Goal: Task Accomplishment & Management: Complete application form

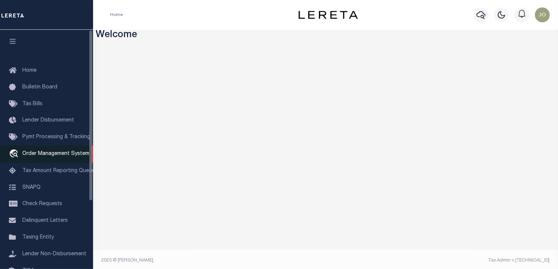
click at [63, 154] on span "Order Management System" at bounding box center [55, 153] width 67 height 5
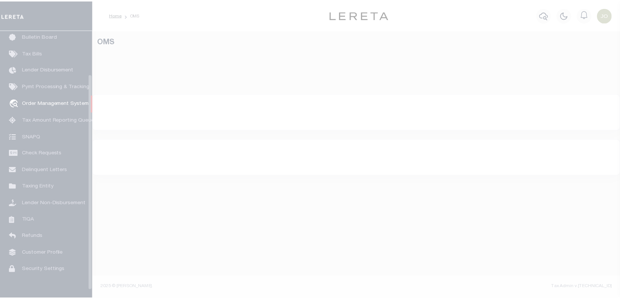
scroll to position [54, 0]
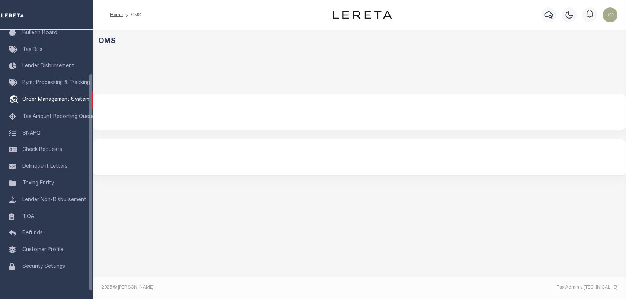
select select "200"
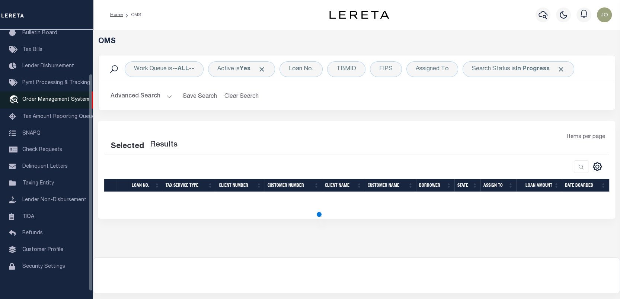
click at [54, 106] on link "travel_explore Order Management System" at bounding box center [46, 100] width 93 height 17
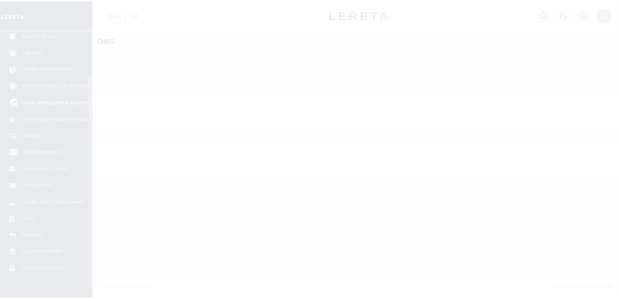
scroll to position [54, 0]
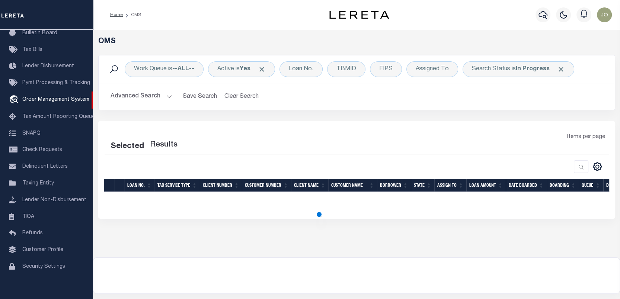
select select "200"
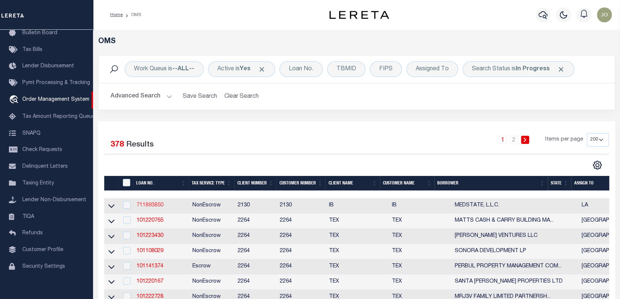
click at [141, 205] on link "711893850" at bounding box center [150, 205] width 27 height 5
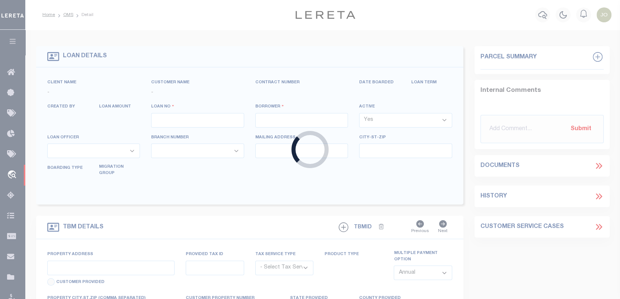
type input "711893850"
type input "MEDSTATE, L.L.C."
select select
type input "1203 S. TYLER ST., UNIT 3 AND 2-X"
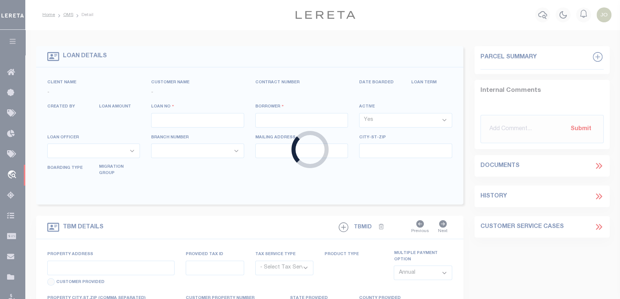
type input "COVINGTON LA 70433"
select select "NonEscrow"
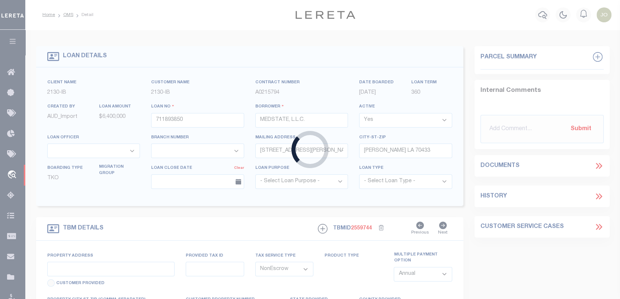
type input "1203 S. TYLER ST., UNIT 3 AND 2-X"
type input "1068111276"
select select
type input "COVINGTON LA 70433"
type input "Eastern"
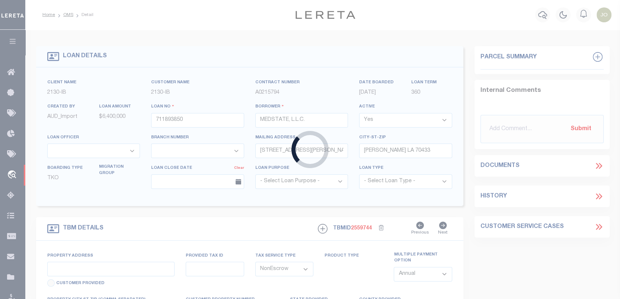
type input "LA"
select select "4950"
select select "2464"
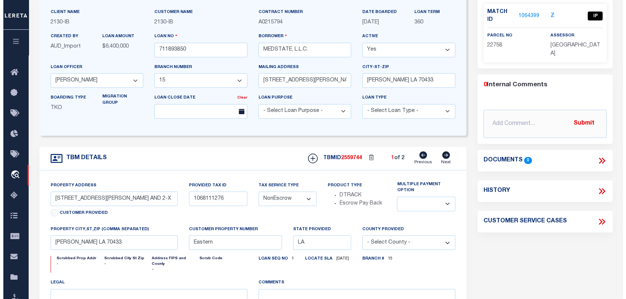
scroll to position [70, 0]
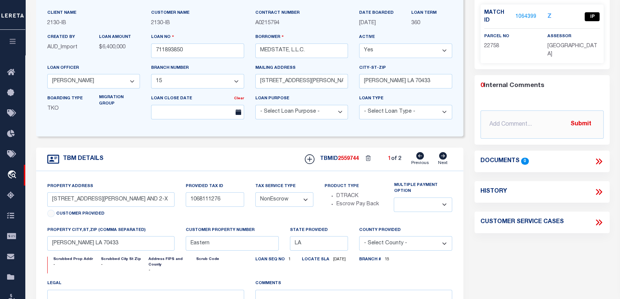
click at [598, 157] on icon at bounding box center [599, 162] width 10 height 10
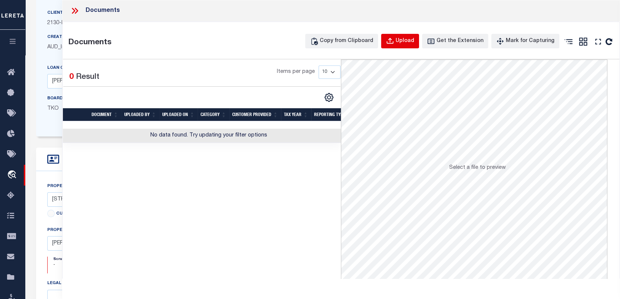
click at [411, 41] on div "Upload" at bounding box center [405, 41] width 19 height 8
select select
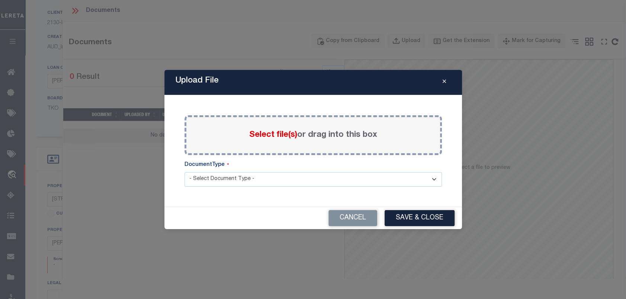
click at [355, 132] on label "Select file(s) or drag into this box" at bounding box center [313, 135] width 128 height 12
click at [0, 0] on input "Select file(s) or drag into this box" at bounding box center [0, 0] width 0 height 0
click at [307, 182] on select "- Select Document Type -" at bounding box center [314, 179] width 258 height 15
click at [185, 172] on select "- Select Document Type -" at bounding box center [314, 179] width 258 height 15
click at [280, 137] on span "Select file(s)" at bounding box center [273, 135] width 48 height 8
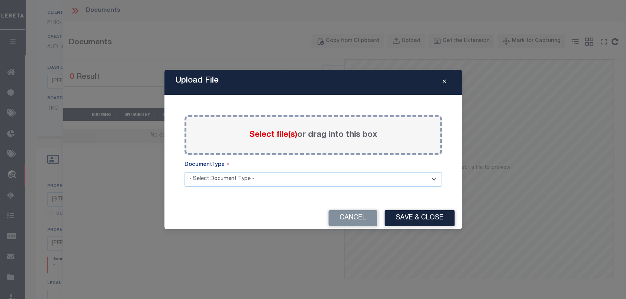
click at [0, 0] on input "Select file(s) or drag into this box" at bounding box center [0, 0] width 0 height 0
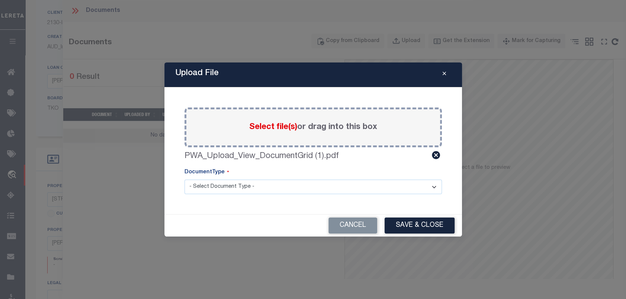
click at [272, 188] on select "- Select Document Type -" at bounding box center [314, 187] width 258 height 15
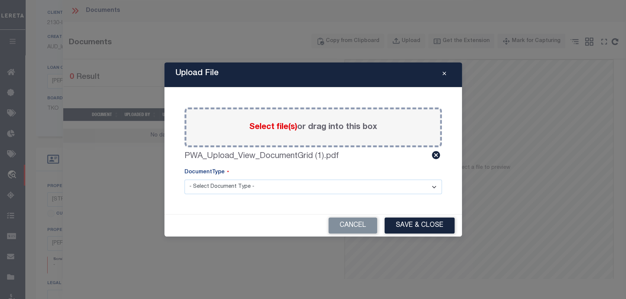
click at [272, 188] on select "- Select Document Type -" at bounding box center [314, 187] width 258 height 15
click at [417, 230] on button "Save & Close" at bounding box center [420, 226] width 70 height 16
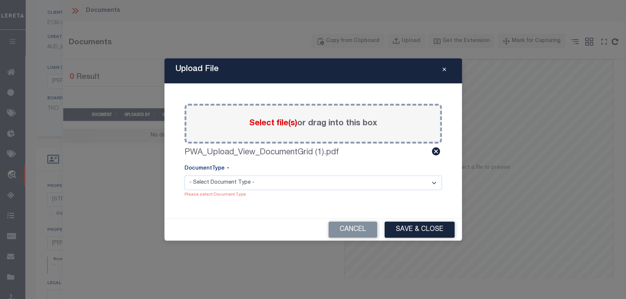
click at [386, 182] on select "- Select Document Type -" at bounding box center [314, 183] width 258 height 15
click at [325, 169] on div "DocumentType" at bounding box center [314, 170] width 258 height 11
click at [256, 73] on div "Upload File" at bounding box center [314, 70] width 298 height 25
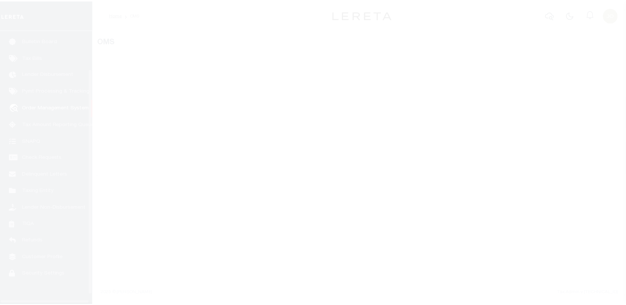
scroll to position [54, 0]
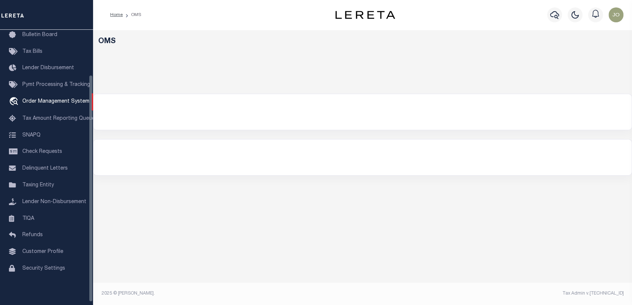
select select "200"
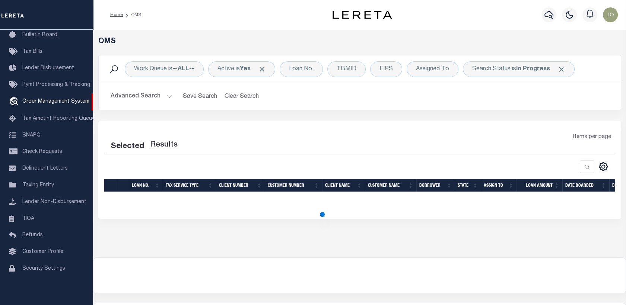
select select "200"
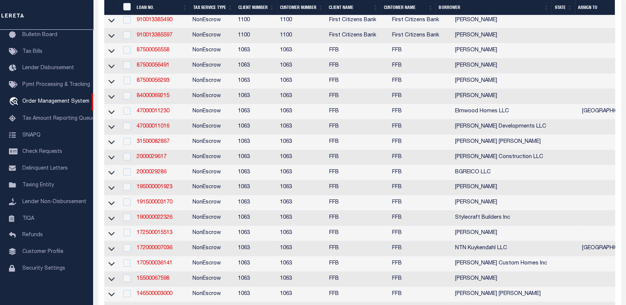
scroll to position [0, 0]
